Goal: Navigation & Orientation: Find specific page/section

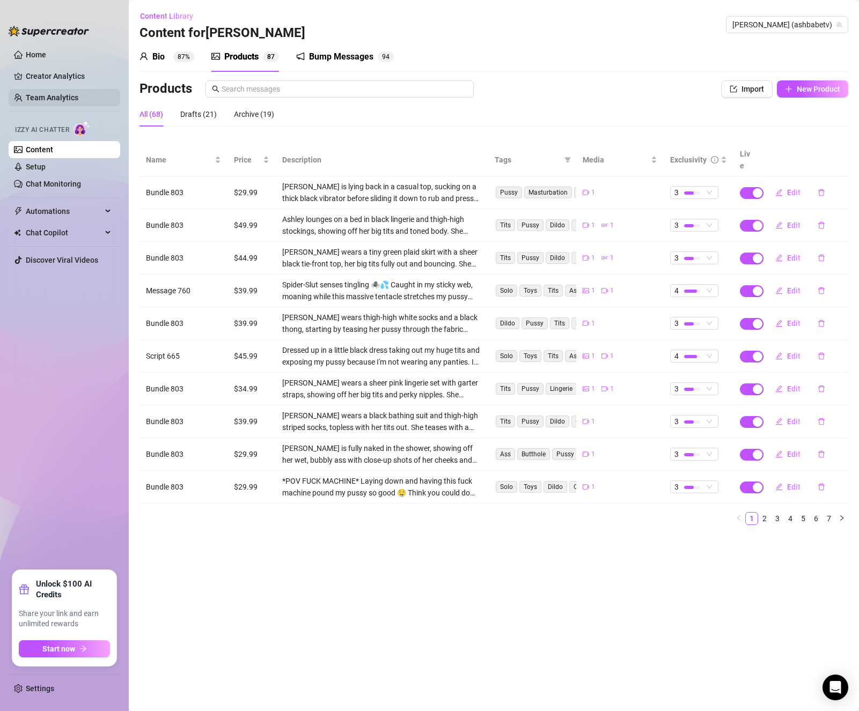
click at [72, 101] on link "Team Analytics" at bounding box center [52, 97] width 53 height 9
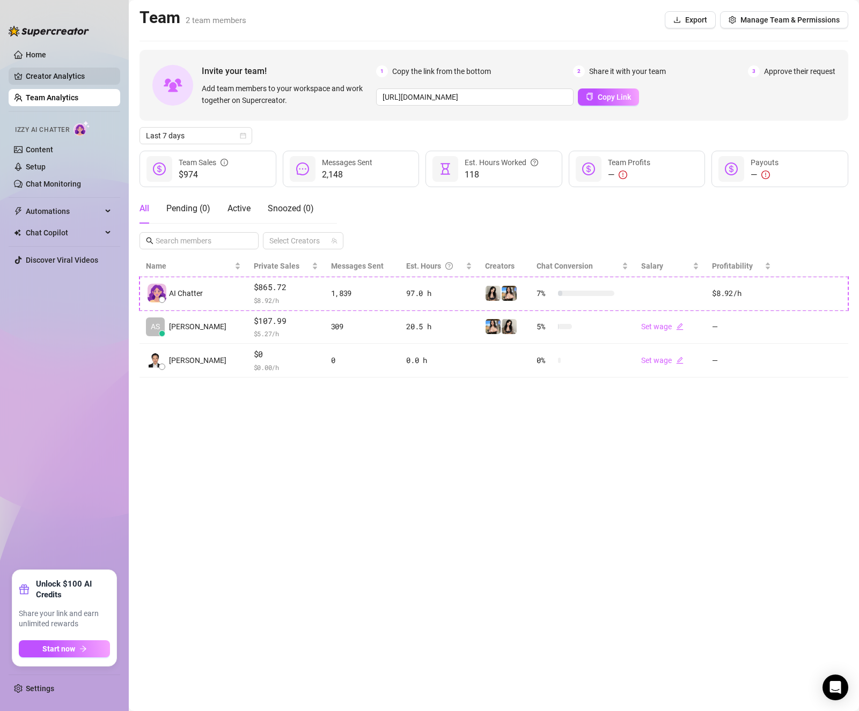
click at [61, 74] on link "Creator Analytics" at bounding box center [69, 76] width 86 height 17
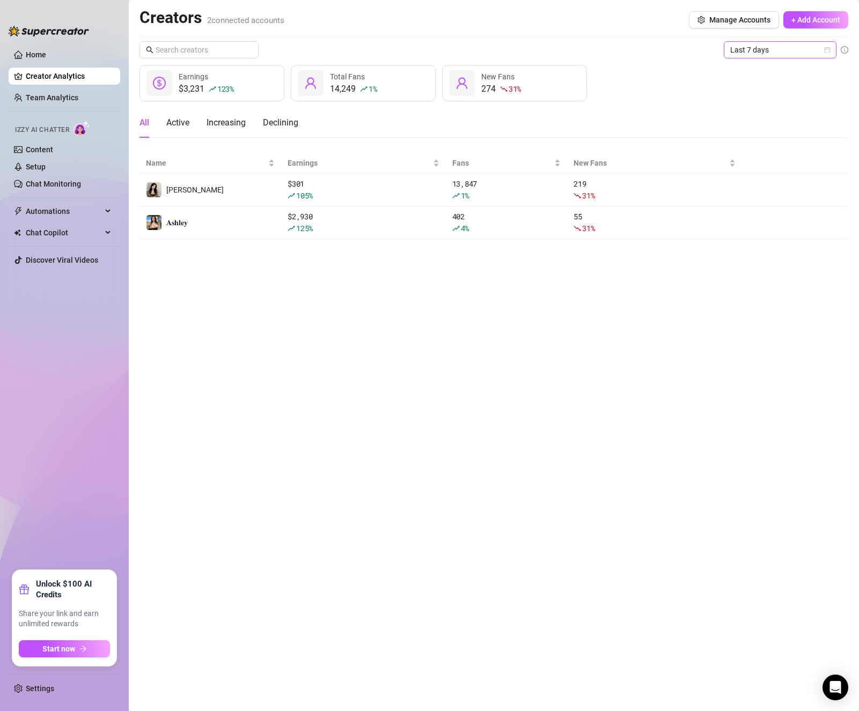
click at [818, 51] on span "Last 7 days" at bounding box center [780, 50] width 100 height 16
click at [785, 75] on div "Last 24 hours" at bounding box center [779, 71] width 95 height 12
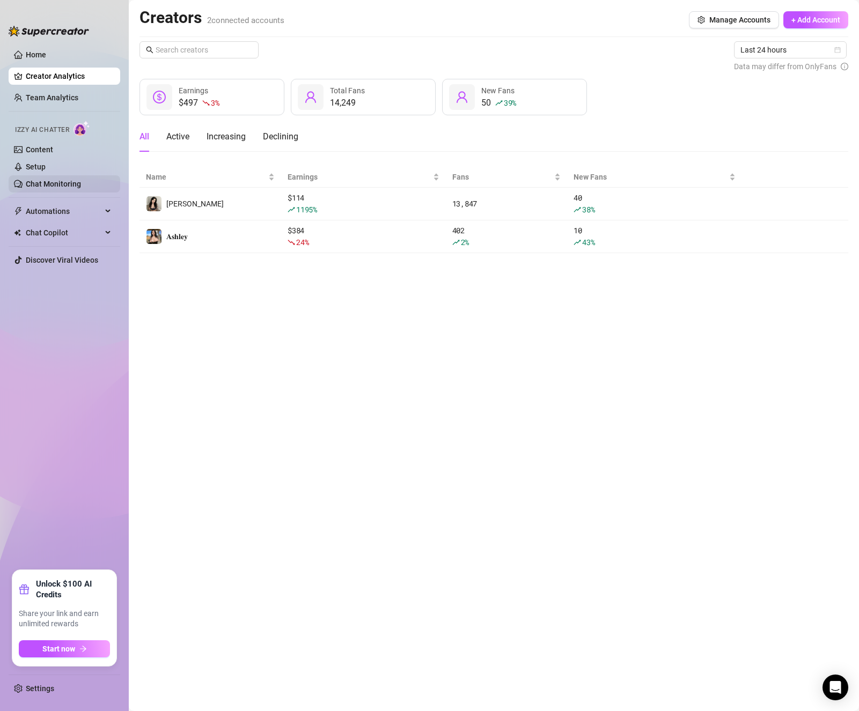
click at [66, 180] on link "Chat Monitoring" at bounding box center [53, 184] width 55 height 9
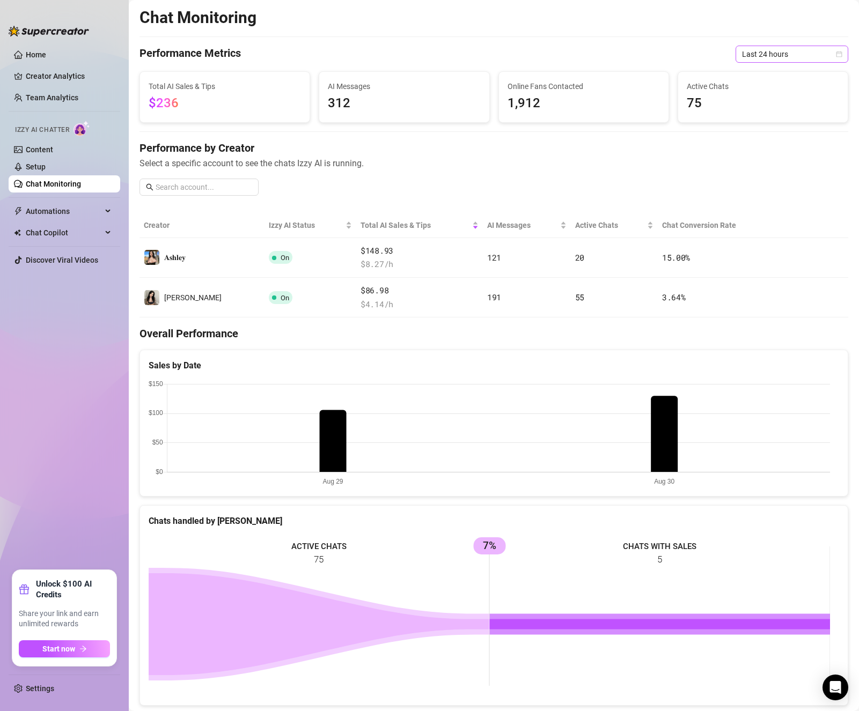
click at [761, 47] on span "Last 24 hours" at bounding box center [792, 54] width 100 height 16
click at [761, 89] on div "Last 7 days" at bounding box center [782, 93] width 95 height 12
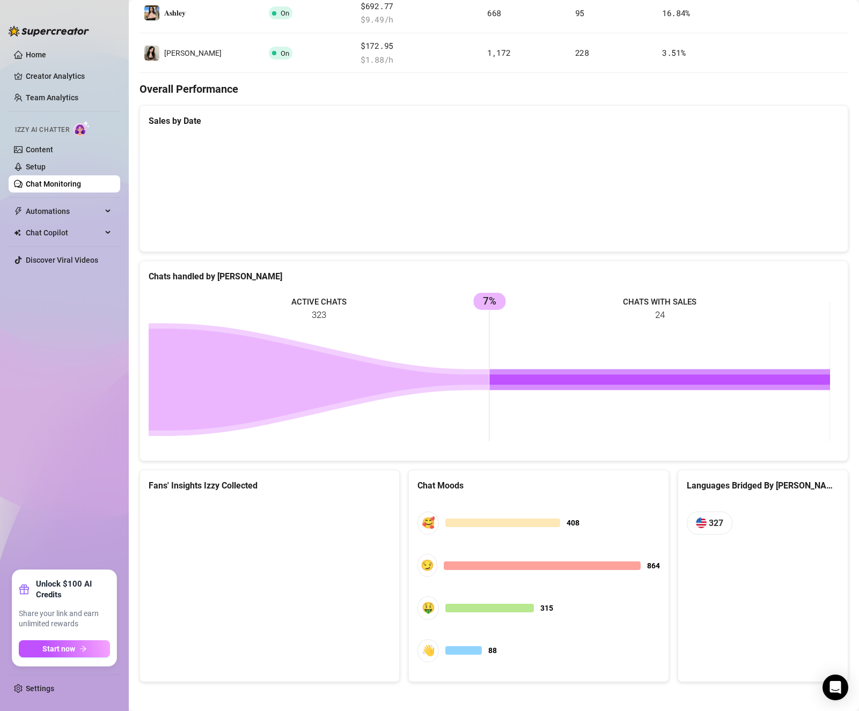
scroll to position [248, 0]
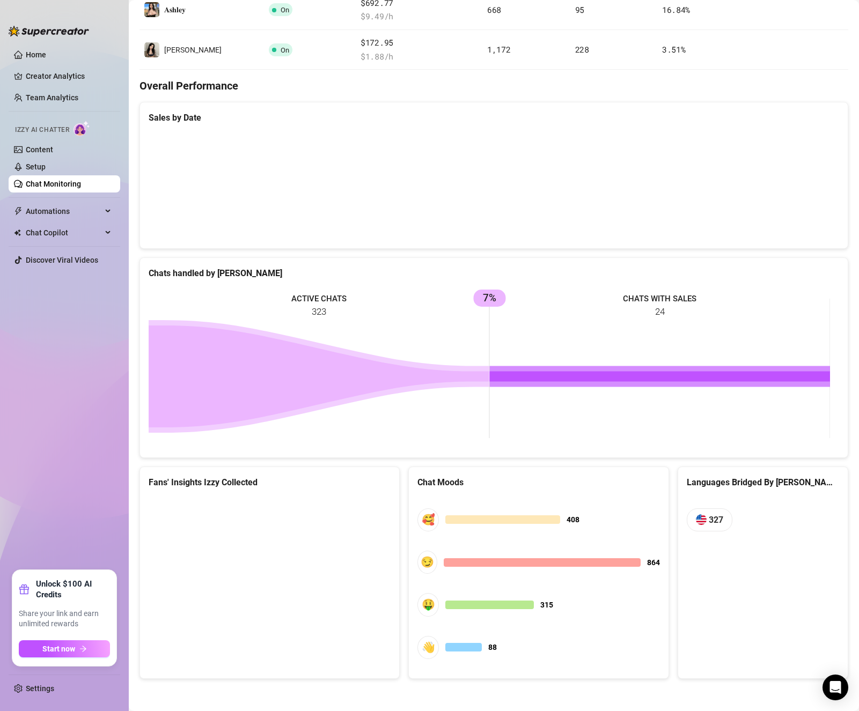
click at [278, 570] on canvas at bounding box center [268, 578] width 239 height 161
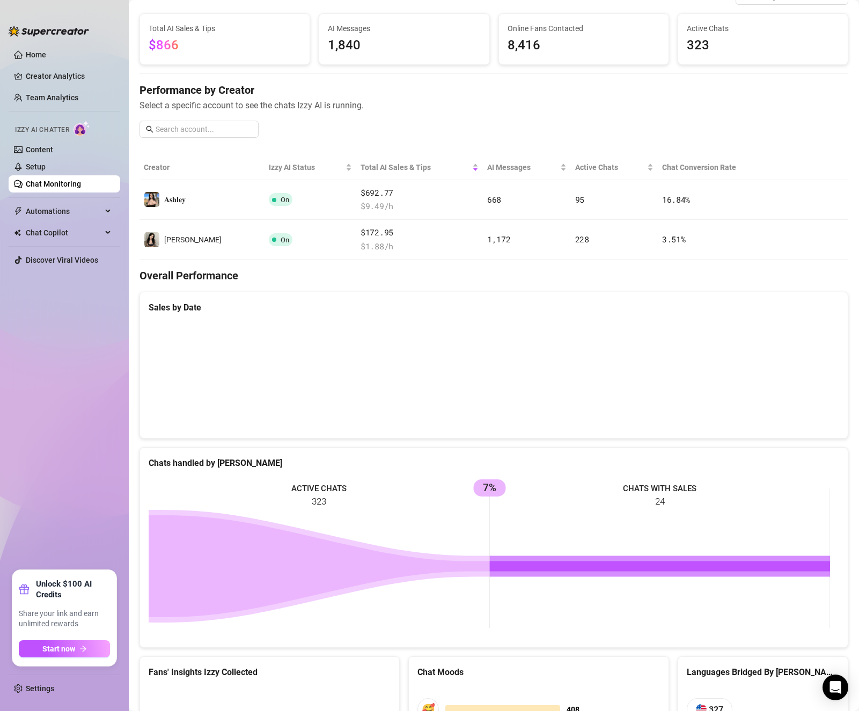
scroll to position [33, 0]
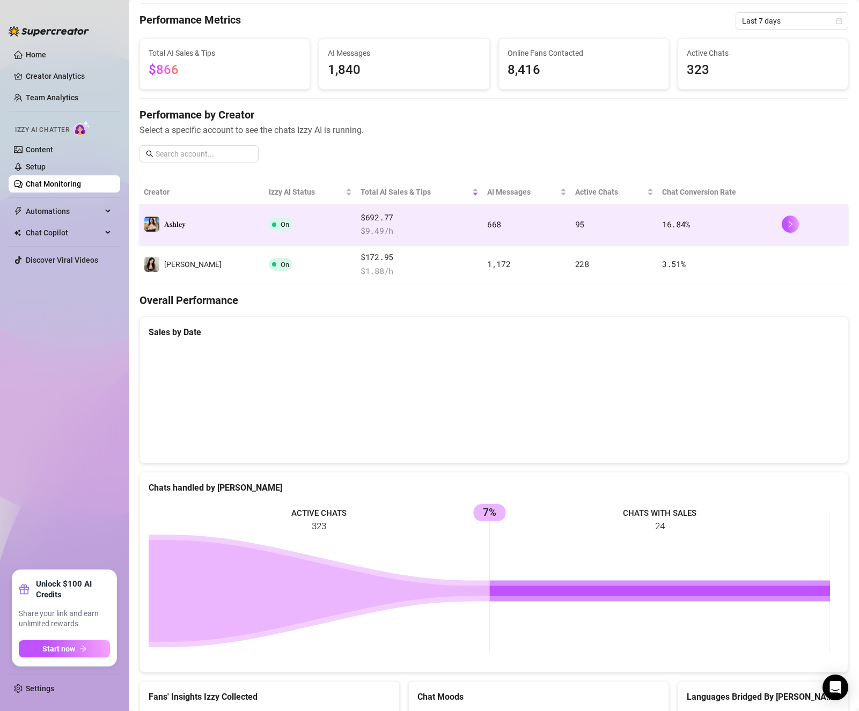
click at [396, 231] on span "$ 9.49 /h" at bounding box center [419, 231] width 118 height 13
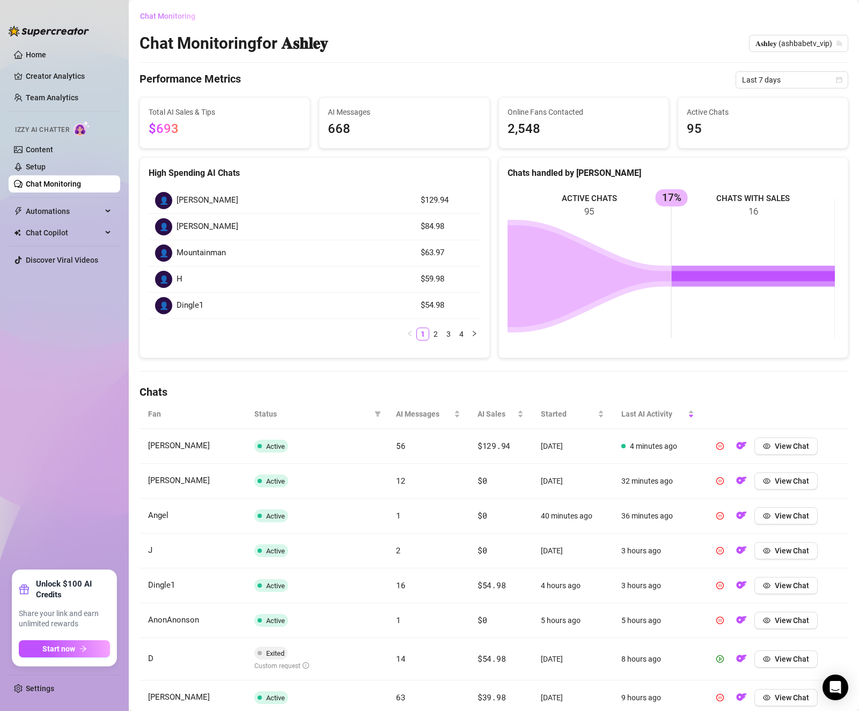
click at [155, 14] on span "Chat Monitoring" at bounding box center [167, 16] width 55 height 9
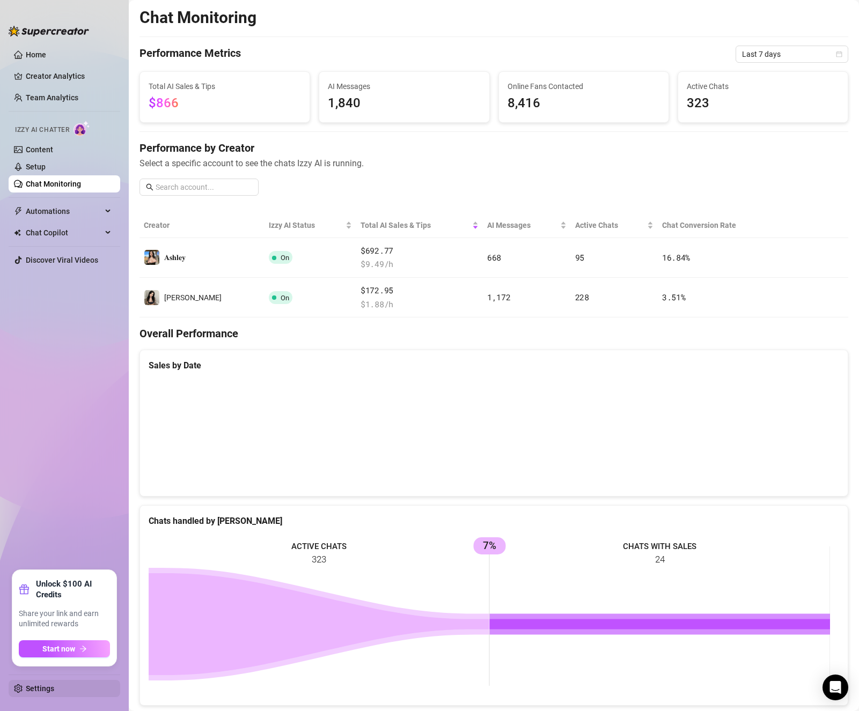
click at [35, 691] on link "Settings" at bounding box center [40, 688] width 28 height 9
